Goal: Find specific page/section: Find specific page/section

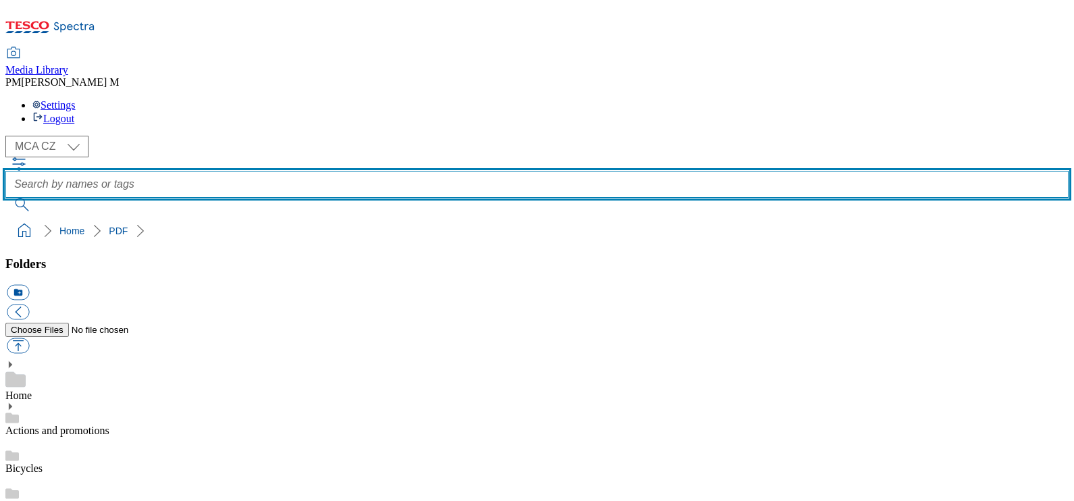
click at [436, 171] on input "text" at bounding box center [536, 184] width 1063 height 27
type input "Q24"
click at [5, 198] on button "submit" at bounding box center [22, 205] width 35 height 14
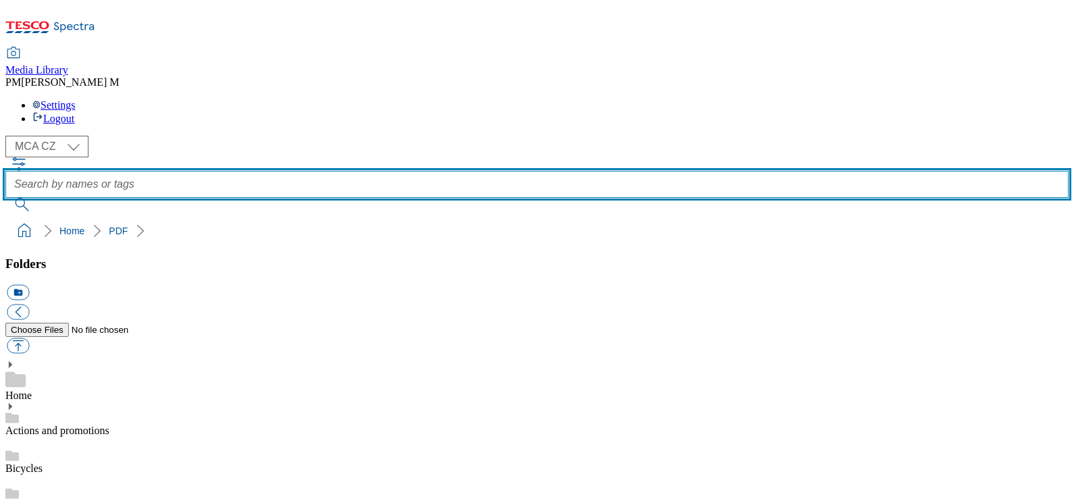
click at [496, 171] on input "text" at bounding box center [536, 184] width 1063 height 27
type input "Q24"
click at [5, 198] on button "submit" at bounding box center [22, 205] width 35 height 14
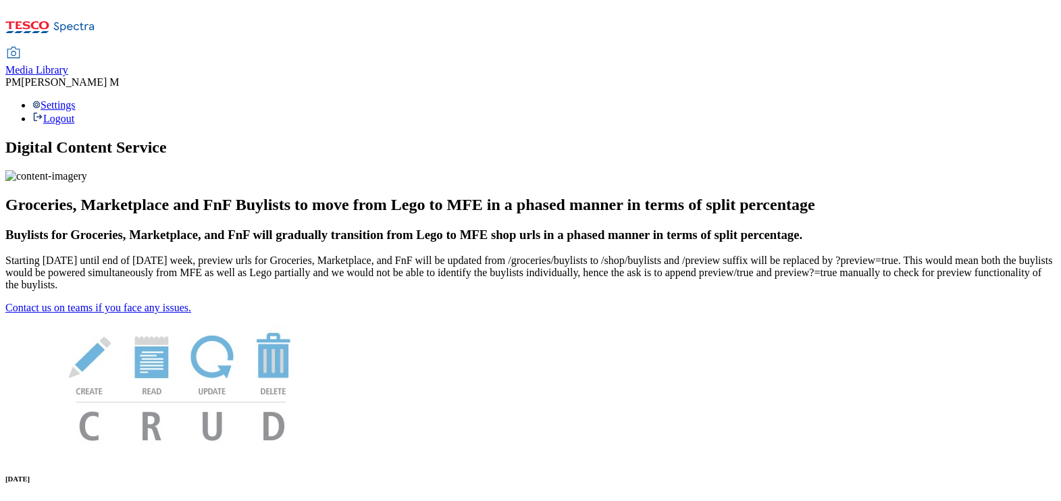
click at [68, 64] on span "Media Library" at bounding box center [36, 69] width 63 height 11
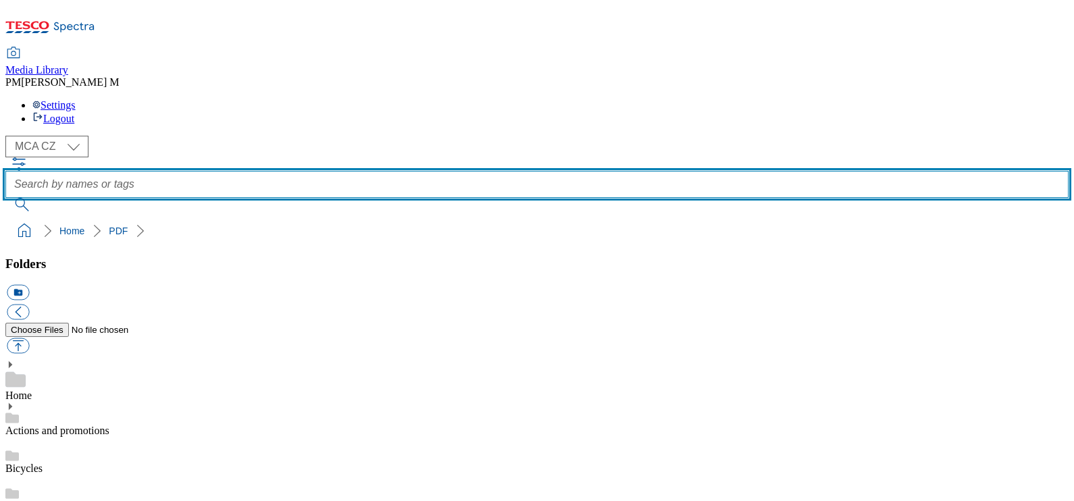
click at [475, 171] on input "text" at bounding box center [536, 184] width 1063 height 27
type input "Q24"
click at [5, 198] on button "submit" at bounding box center [22, 205] width 35 height 14
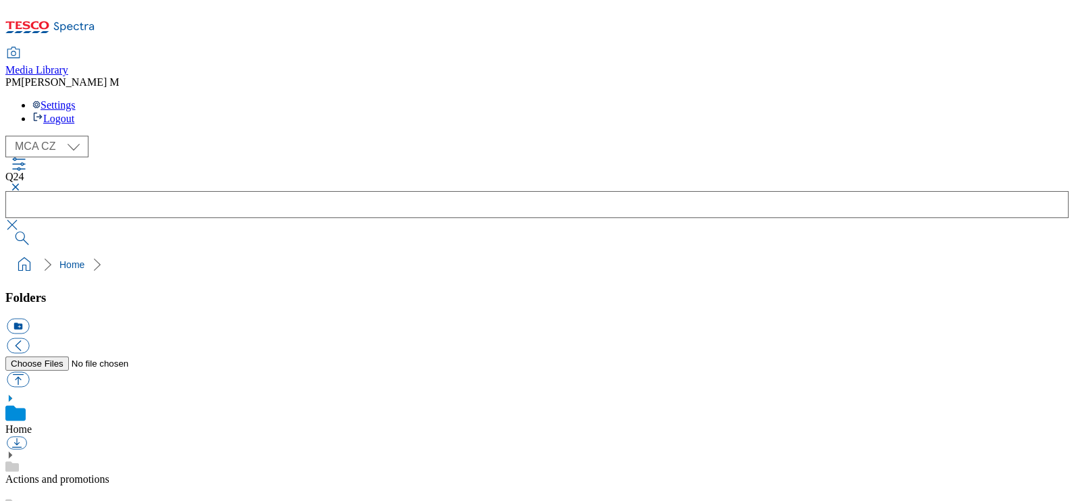
click at [72, 136] on select "MCA CZ MCA HU MCA SK" at bounding box center [46, 147] width 83 height 22
select select "flare-mca-sk"
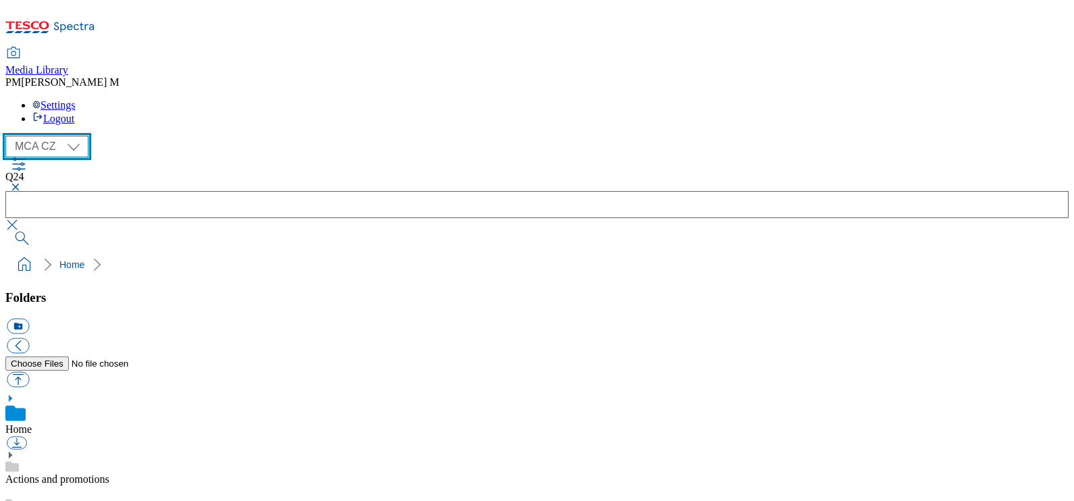
click at [9, 136] on select "MCA CZ MCA HU MCA SK" at bounding box center [46, 147] width 83 height 22
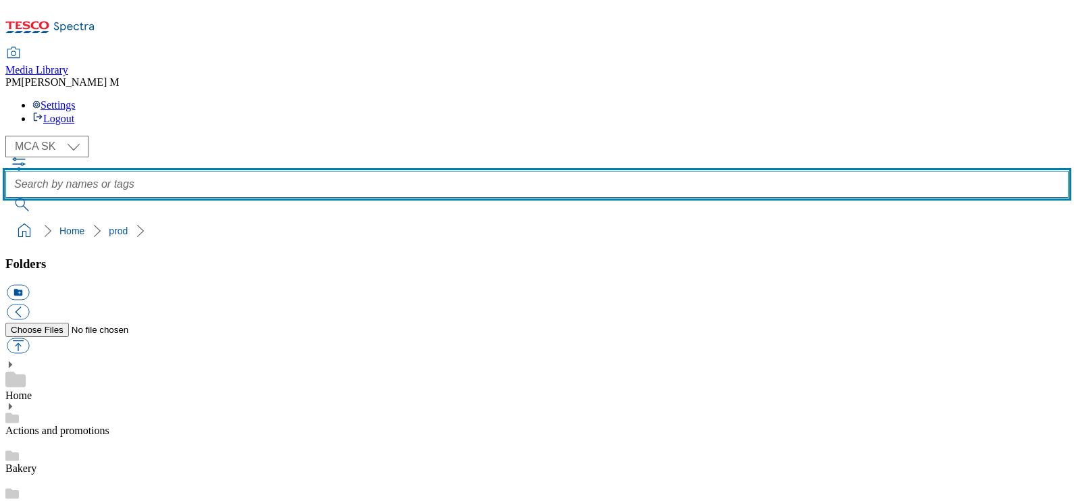
click at [511, 171] on input "text" at bounding box center [536, 184] width 1063 height 27
paste input "H28"
type input "H28"
click at [5, 198] on button "submit" at bounding box center [22, 205] width 35 height 14
